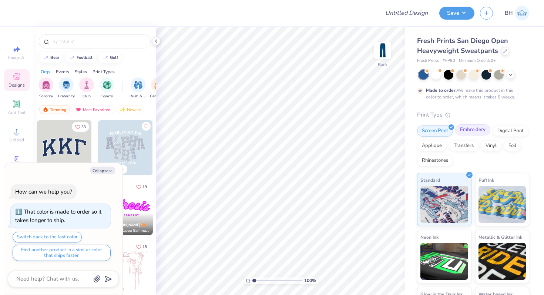
click at [476, 130] on div "Embroidery" at bounding box center [472, 129] width 35 height 11
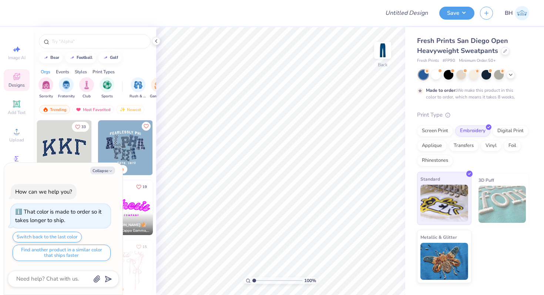
click at [450, 206] on img at bounding box center [444, 203] width 48 height 37
click at [156, 40] on polyline at bounding box center [155, 41] width 1 height 3
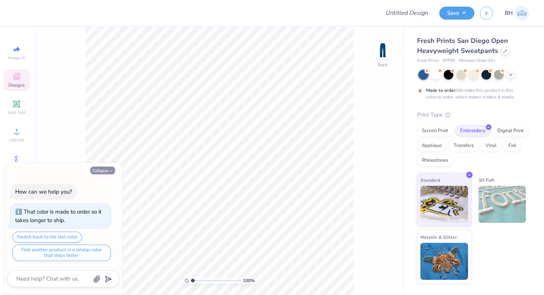
click at [104, 169] on button "Collapse" at bounding box center [102, 170] width 25 height 8
type textarea "x"
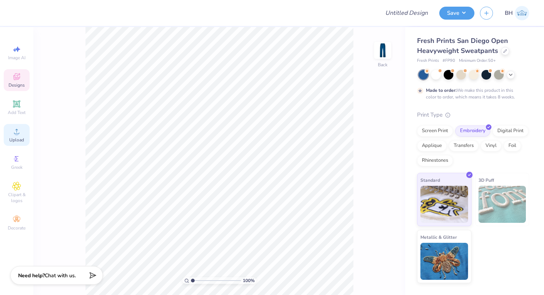
click at [16, 140] on span "Upload" at bounding box center [16, 140] width 15 height 6
click at [12, 188] on icon at bounding box center [16, 186] width 9 height 9
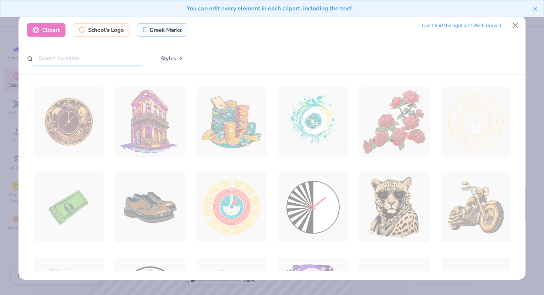
click at [71, 59] on input "text" at bounding box center [86, 58] width 118 height 14
type input "horse"
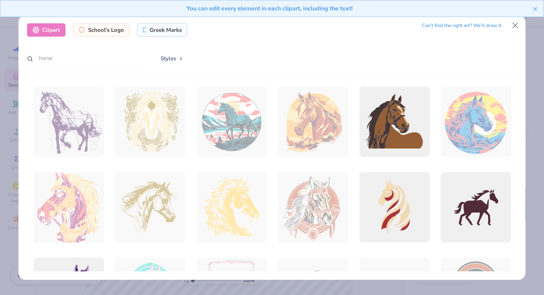
click at [176, 56] on button "Styles" at bounding box center [172, 58] width 38 height 14
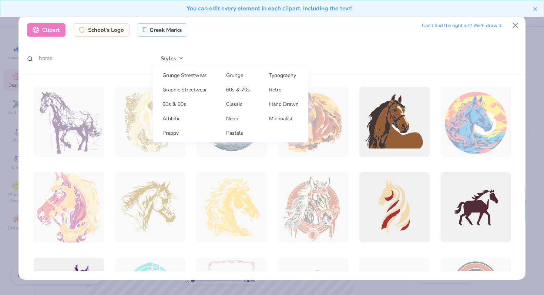
click at [227, 53] on div "Styles Grunge Streetwear Grunge Typography Graphic Streetwear 60s & 70s Retro 8…" at bounding box center [335, 58] width 364 height 14
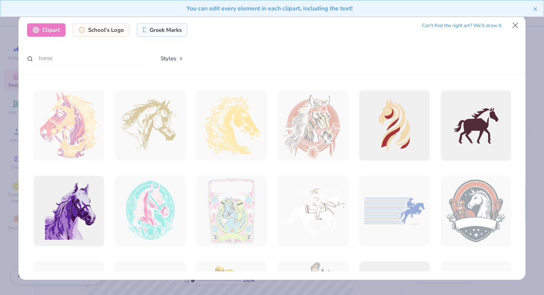
scroll to position [11, 0]
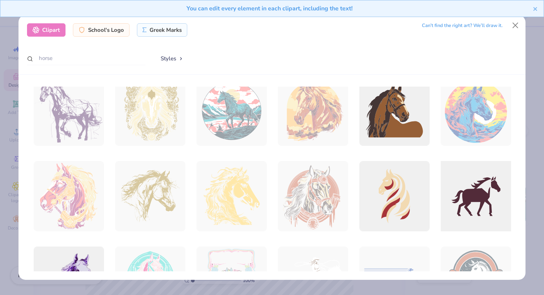
click at [447, 195] on div at bounding box center [475, 196] width 77 height 77
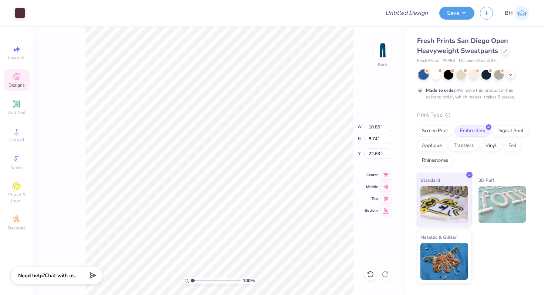
type input "5.26"
type input "4.23"
type input "3.40"
click at [22, 13] on div at bounding box center [20, 12] width 10 height 10
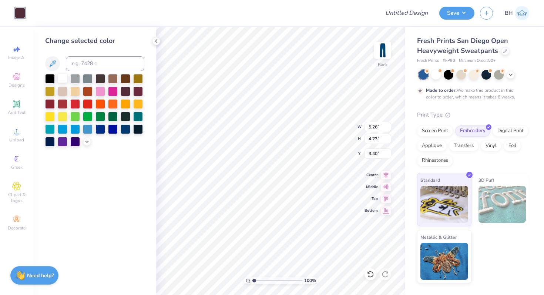
click at [66, 78] on div at bounding box center [63, 78] width 10 height 10
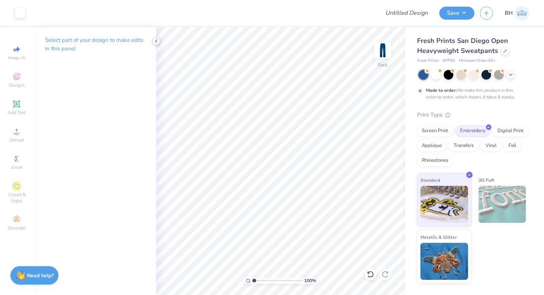
click at [155, 43] on icon at bounding box center [156, 41] width 6 height 6
